Goal: Transaction & Acquisition: Purchase product/service

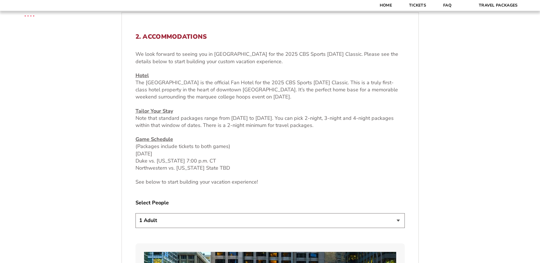
scroll to position [228, 0]
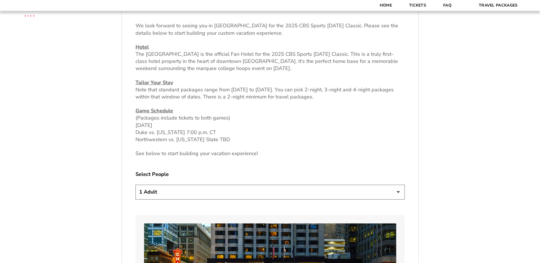
click at [393, 192] on select "1 Adult 2 Adults 3 Adults 4 Adults 2 Adults + 1 Child 2 Adults + 2 Children 2 A…" at bounding box center [269, 192] width 269 height 15
select select "2 Adults + 1 Child"
click at [135, 185] on select "1 Adult 2 Adults 3 Adults 4 Adults 2 Adults + 1 Child 2 Adults + 2 Children 2 A…" at bounding box center [269, 192] width 269 height 15
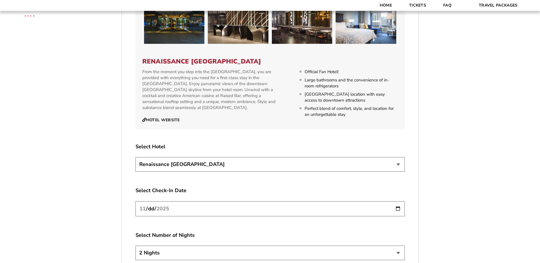
scroll to position [597, 0]
click at [388, 161] on select "Renaissance [GEOGRAPHIC_DATA]" at bounding box center [269, 163] width 269 height 15
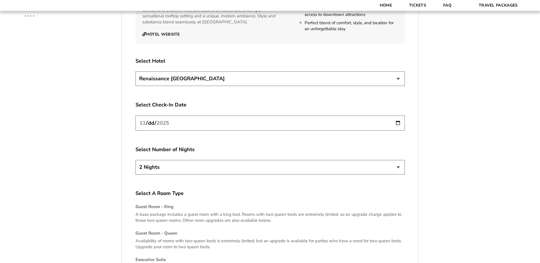
scroll to position [683, 0]
click at [399, 128] on input "2025-11-26" at bounding box center [269, 122] width 269 height 15
click at [394, 123] on input "2025-11-26" at bounding box center [269, 122] width 269 height 15
click at [396, 123] on input "2025-11-26" at bounding box center [269, 122] width 269 height 15
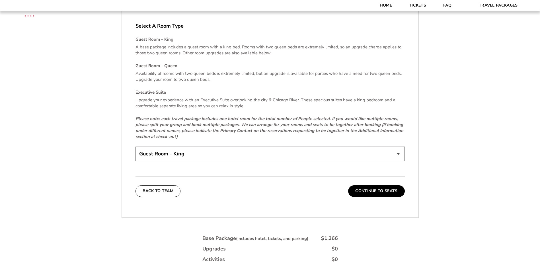
scroll to position [853, 0]
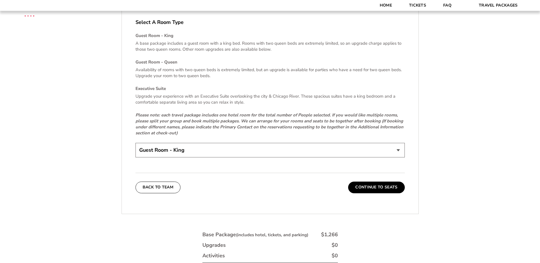
click at [398, 148] on select "Guest Room - King Guest Room - Queen (+$95 per night) Executive Suite (+$315 pe…" at bounding box center [269, 150] width 269 height 15
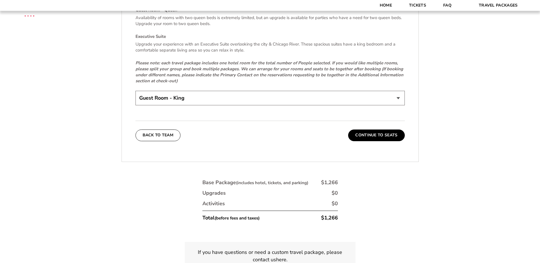
scroll to position [910, 0]
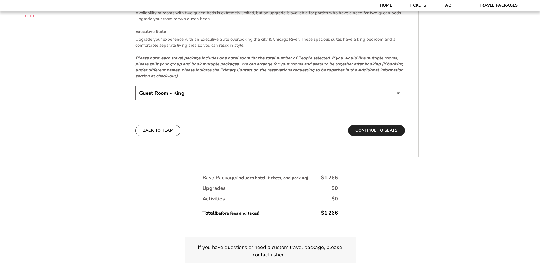
click at [387, 133] on button "Continue To Seats" at bounding box center [376, 130] width 56 height 11
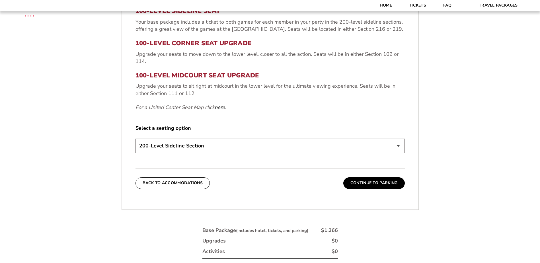
scroll to position [194, 0]
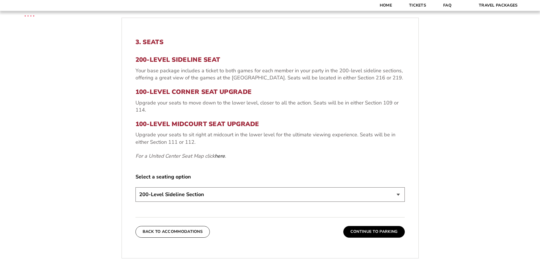
click at [297, 194] on select "200-Level Sideline Section 100-Level Corner Seat Upgrade (+$80 per person) 100-…" at bounding box center [269, 194] width 269 height 15
click at [357, 232] on button "Continue To Parking" at bounding box center [373, 231] width 61 height 11
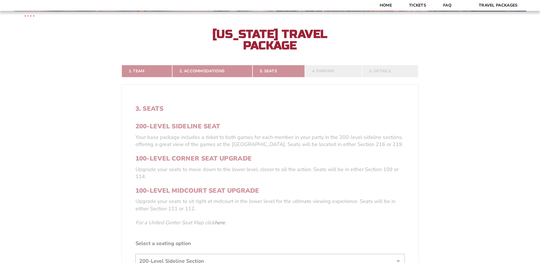
scroll to position [124, 0]
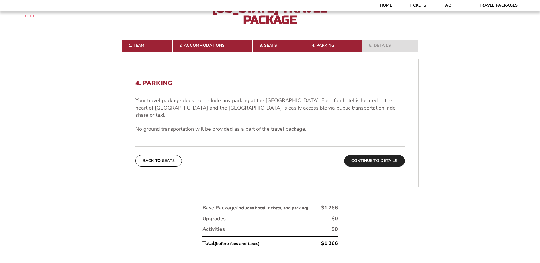
click at [365, 155] on button "Continue To Details" at bounding box center [374, 160] width 61 height 11
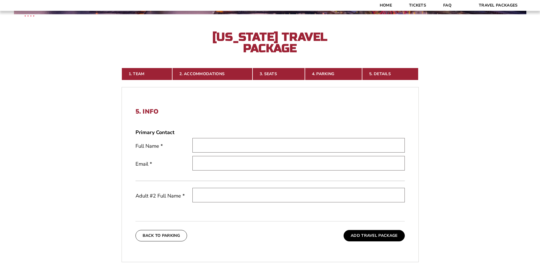
click at [222, 149] on input "text" at bounding box center [298, 145] width 212 height 15
type input "Jon Baier"
type input "`"
type input "C"
click at [204, 145] on input "Jon Baier" at bounding box center [298, 145] width 212 height 15
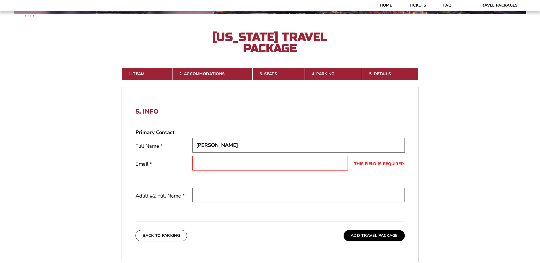
type input "Jon C Baier"
click at [217, 162] on input "This field is required." at bounding box center [269, 163] width 155 height 15
type input "Chrisbaier42@yahoo.com"
click at [219, 200] on input "text" at bounding box center [298, 195] width 212 height 15
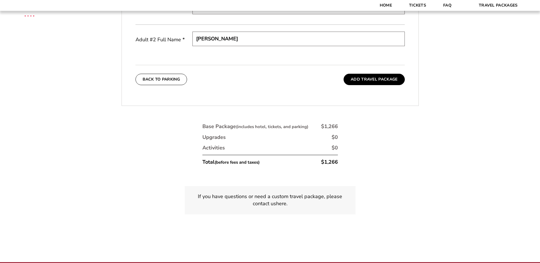
scroll to position [238, 0]
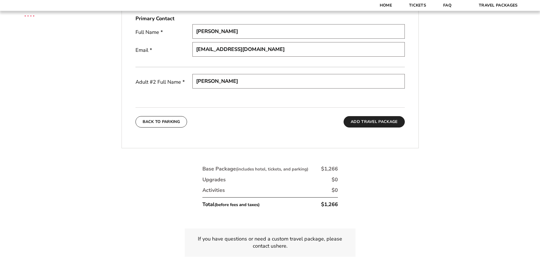
type input "Keegan Baier"
click at [363, 124] on button "Add Travel Package" at bounding box center [373, 121] width 61 height 11
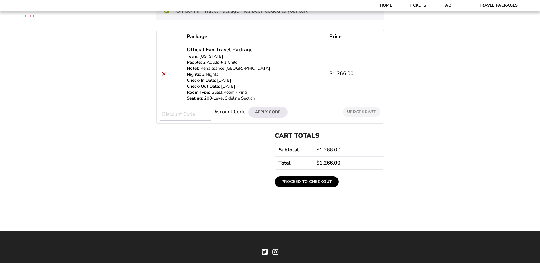
scroll to position [85, 0]
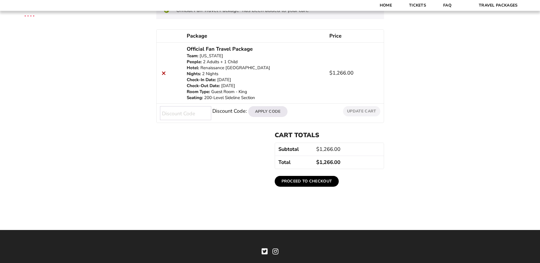
click at [301, 181] on link "Proceed to checkout" at bounding box center [306, 181] width 64 height 11
